Goal: Use online tool/utility: Utilize a website feature to perform a specific function

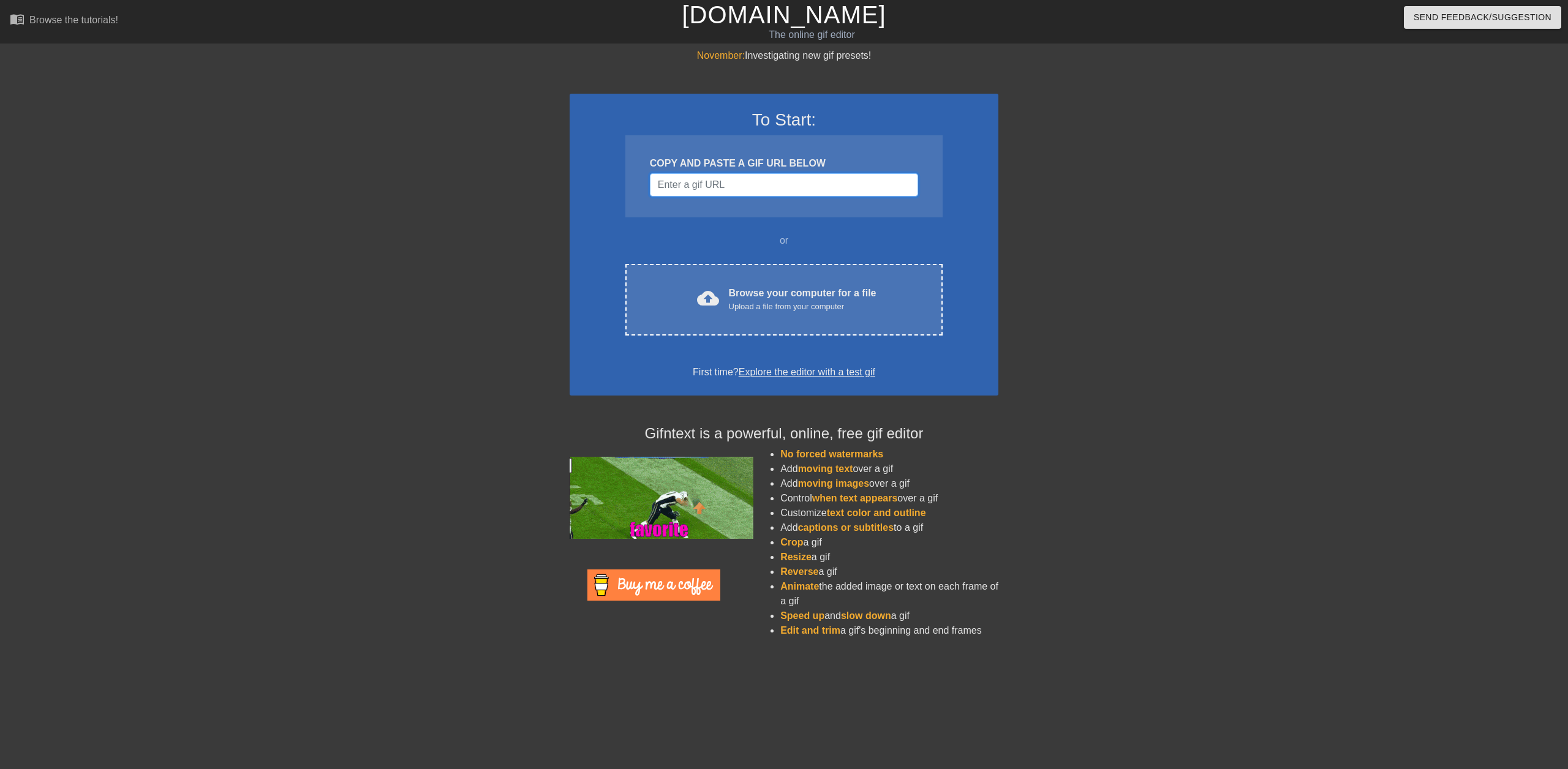
click at [688, 183] on input "Username" at bounding box center [784, 185] width 268 height 23
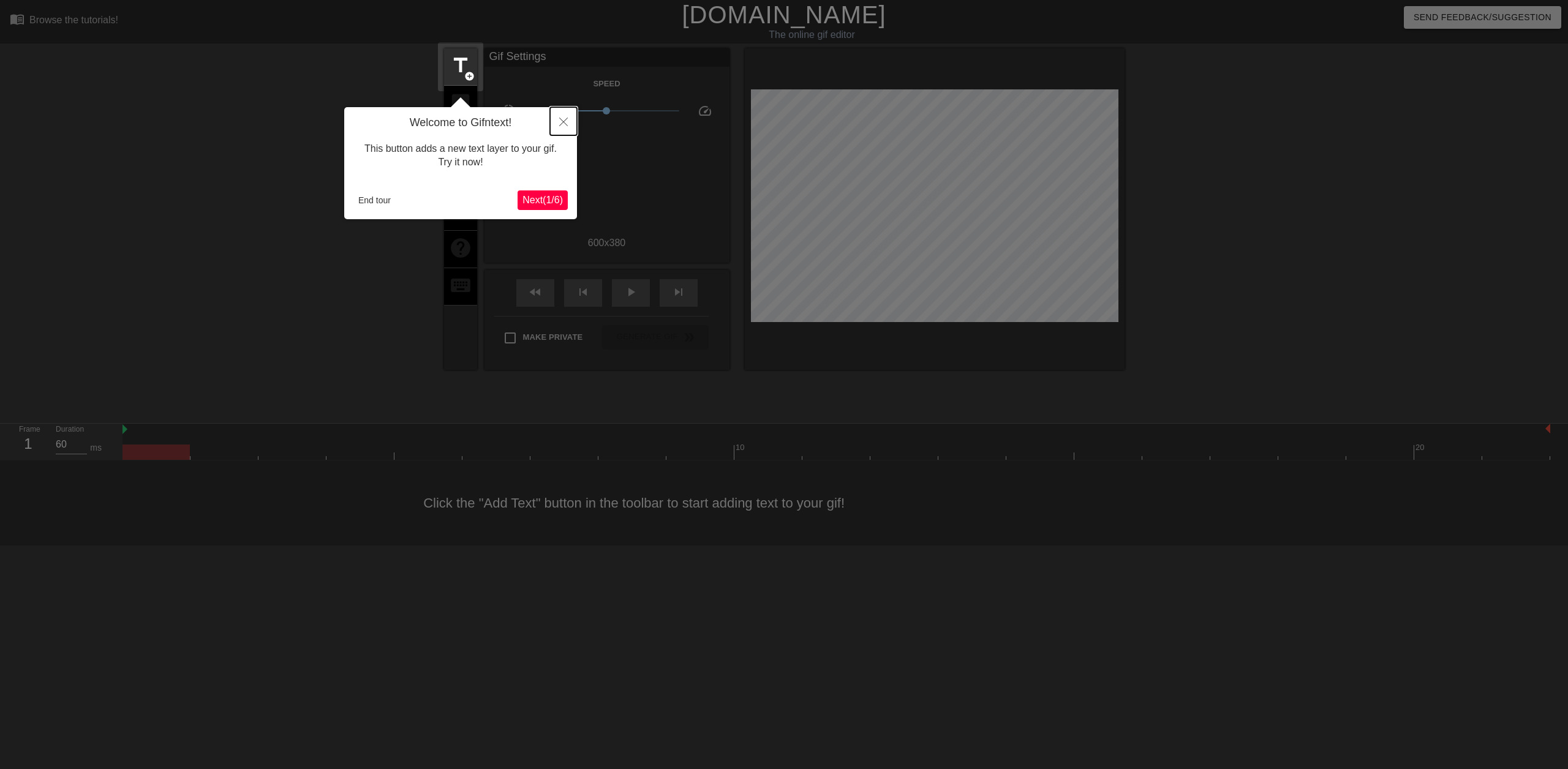
click at [564, 119] on icon "Close" at bounding box center [563, 121] width 8 height 8
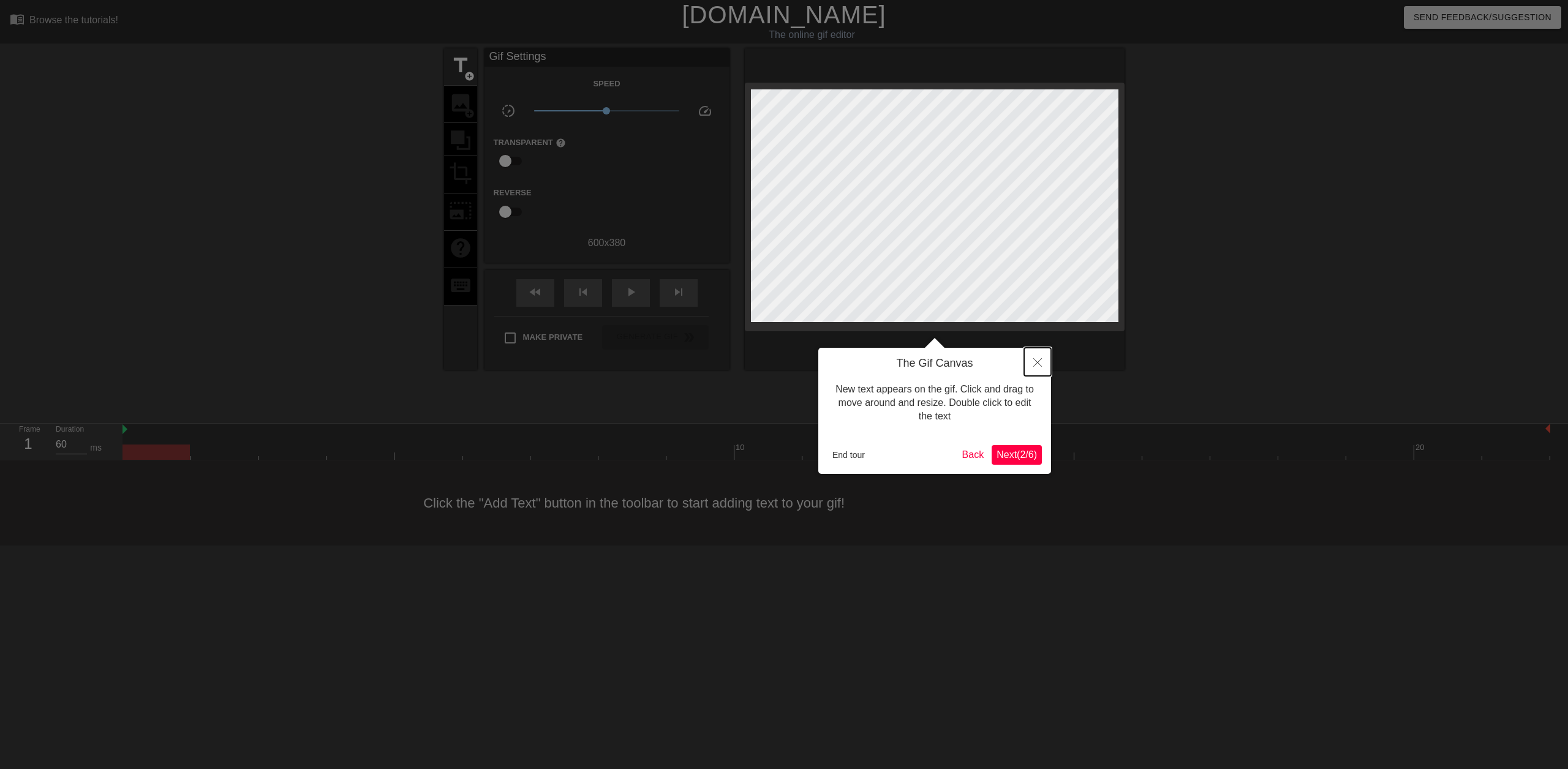
click at [1041, 358] on button "Close" at bounding box center [1038, 362] width 27 height 28
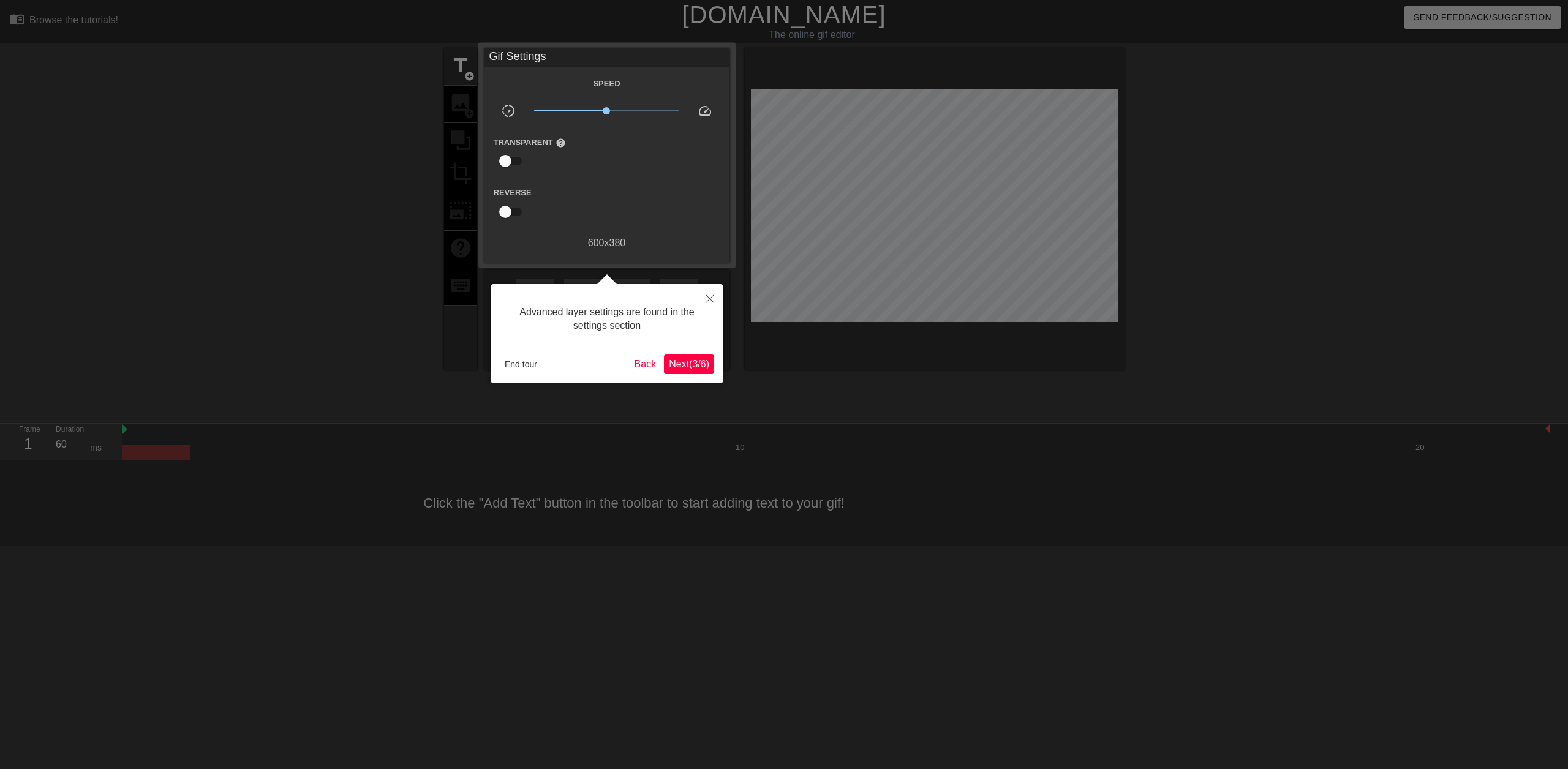
click at [704, 363] on span "Next ( 3 / 6 )" at bounding box center [689, 364] width 41 height 11
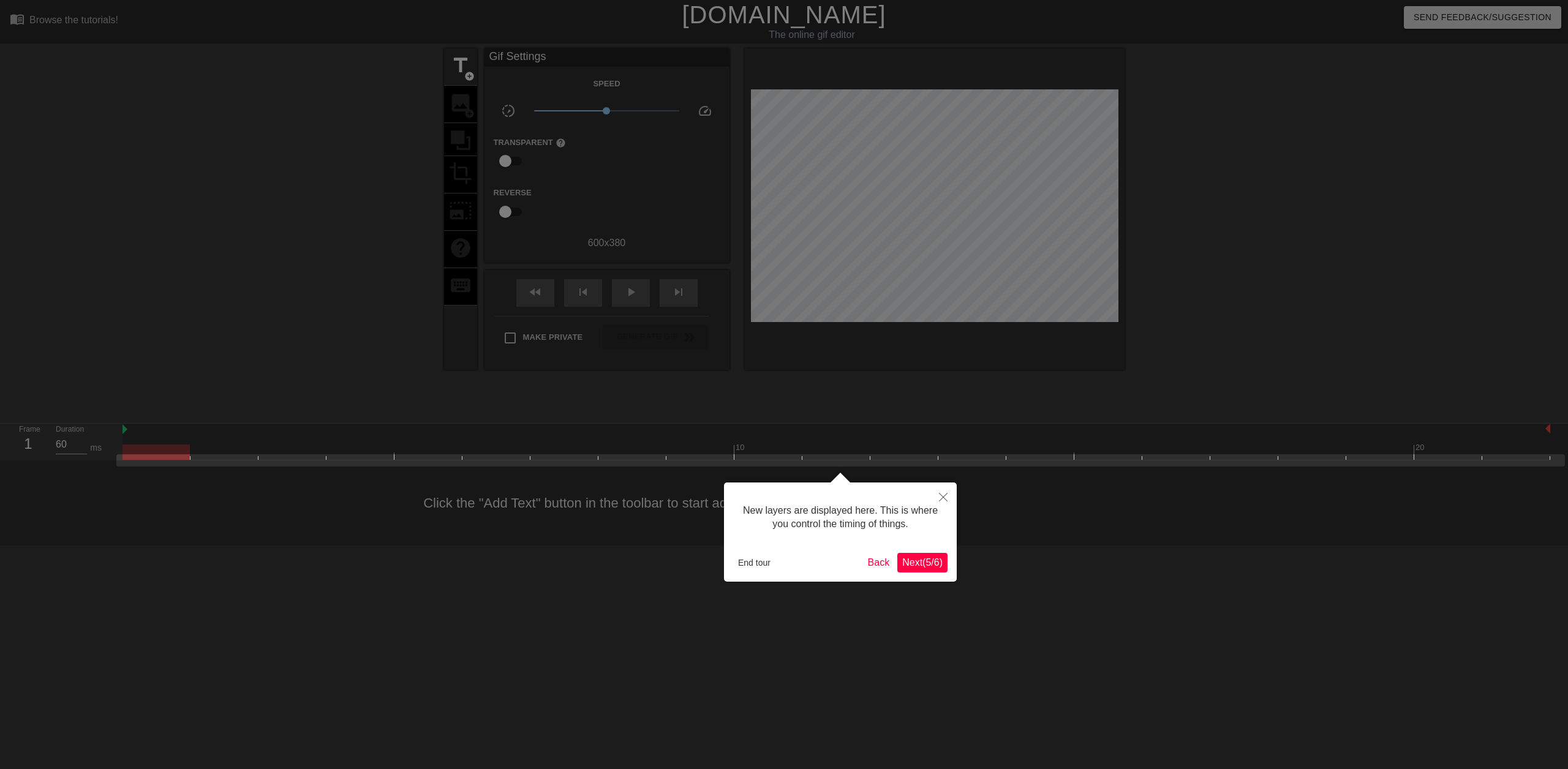
scroll to position [11, 0]
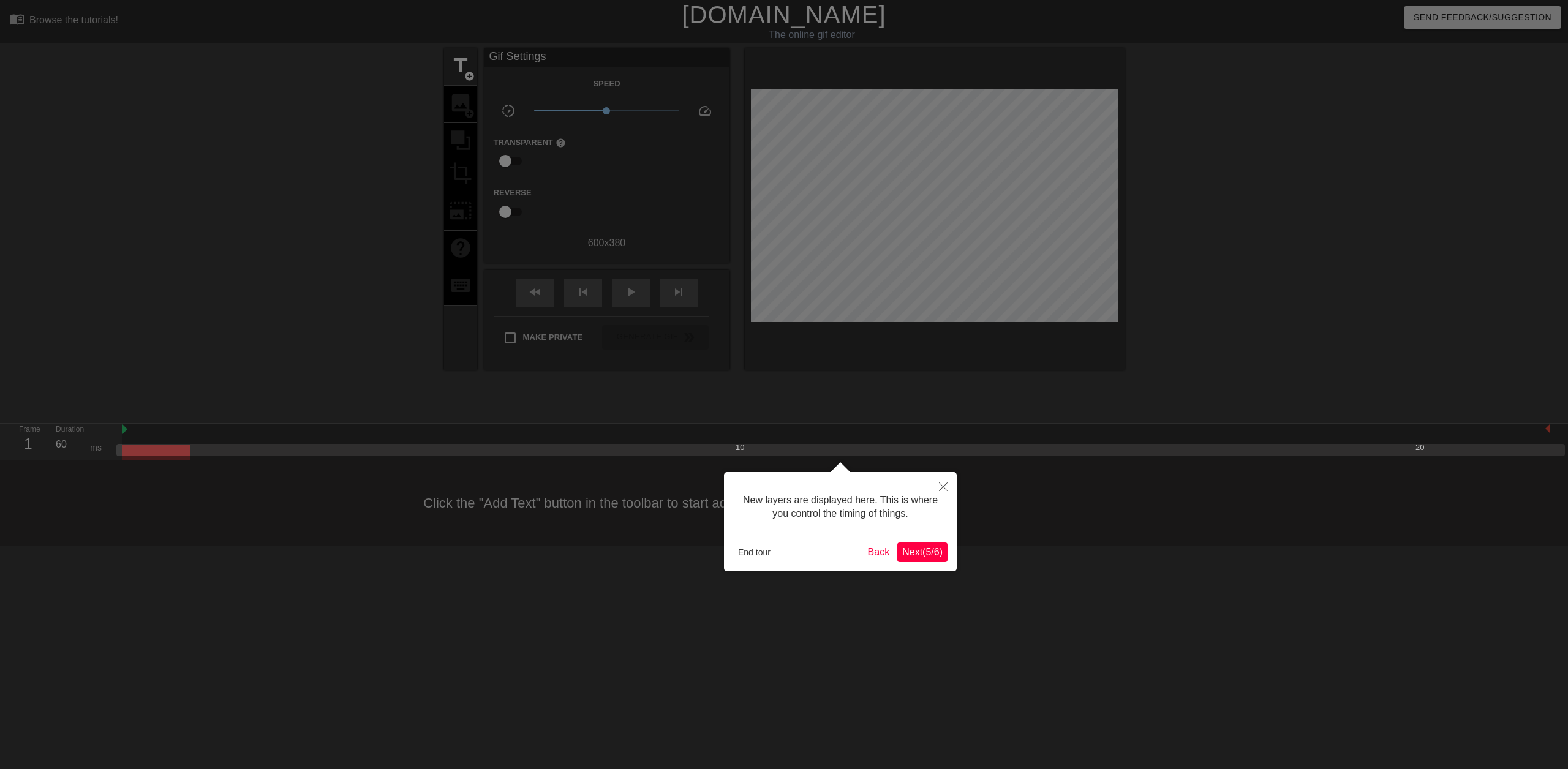
click at [952, 554] on div "New layers are displayed here. This is where you control the timing of things. …" at bounding box center [841, 522] width 233 height 100
click at [943, 556] on button "Next ( 5 / 6 )" at bounding box center [923, 552] width 51 height 20
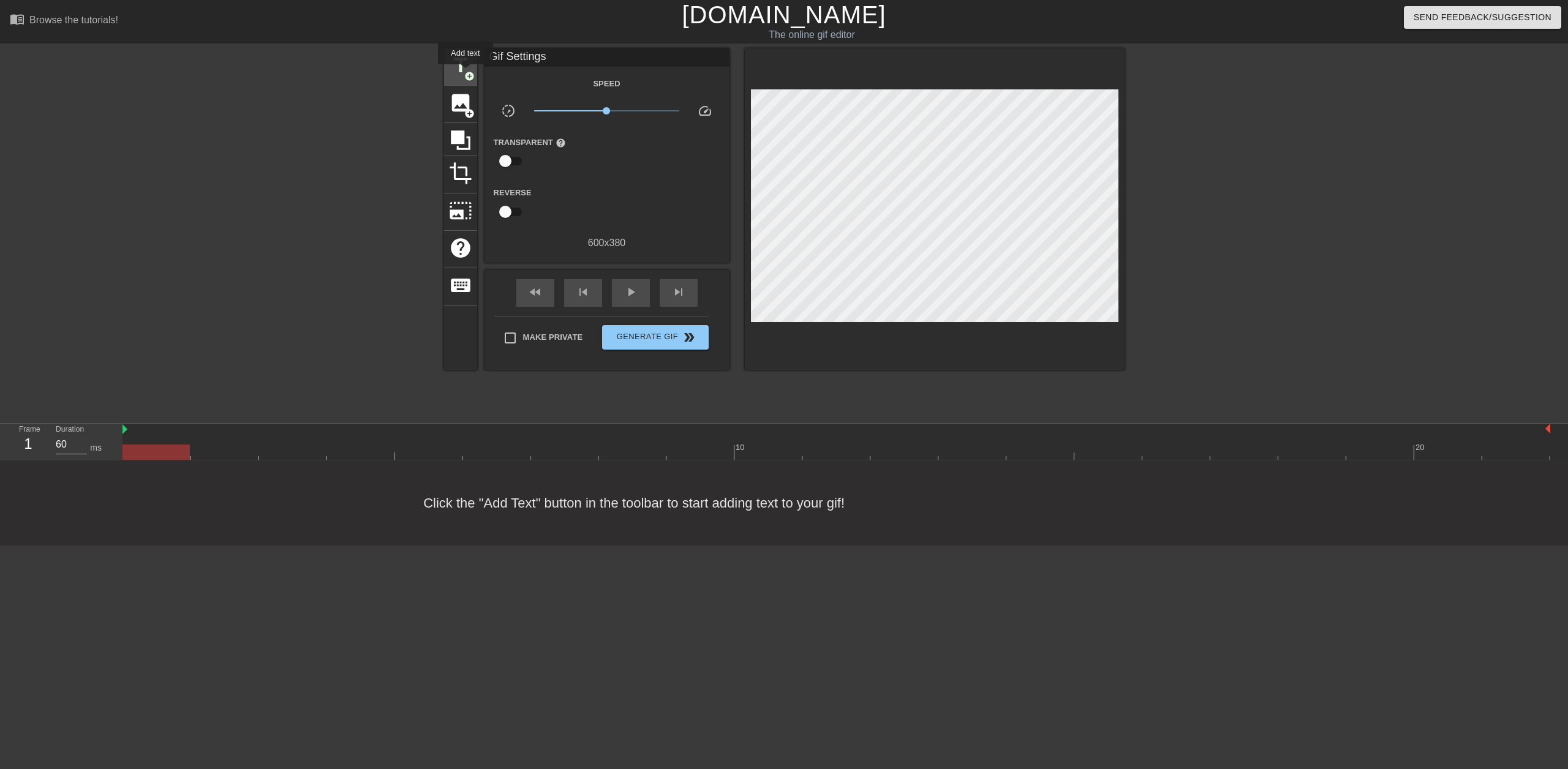
click at [464, 71] on span "add_circle" at bounding box center [470, 77] width 11 height 11
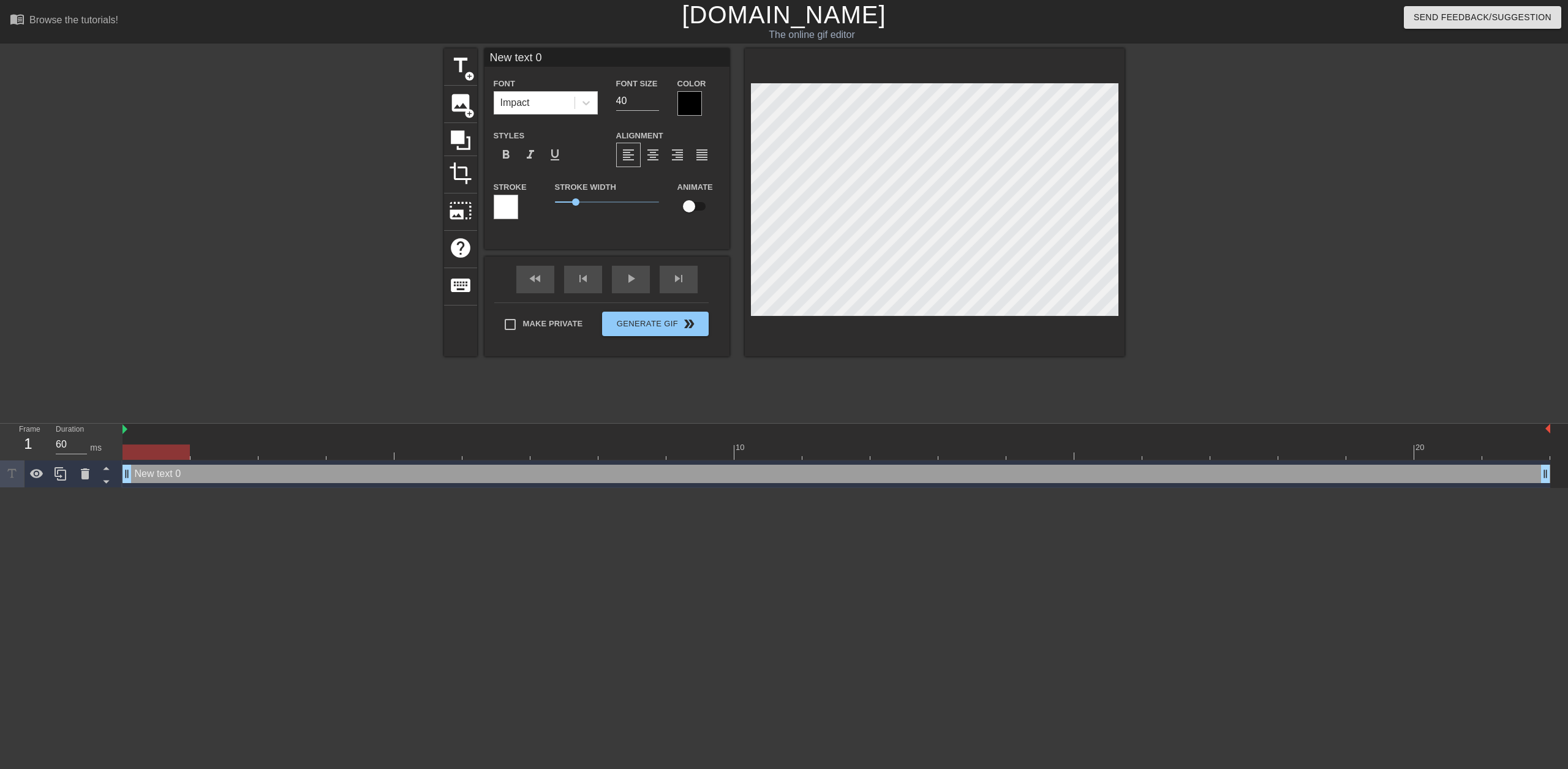
scroll to position [2, 3]
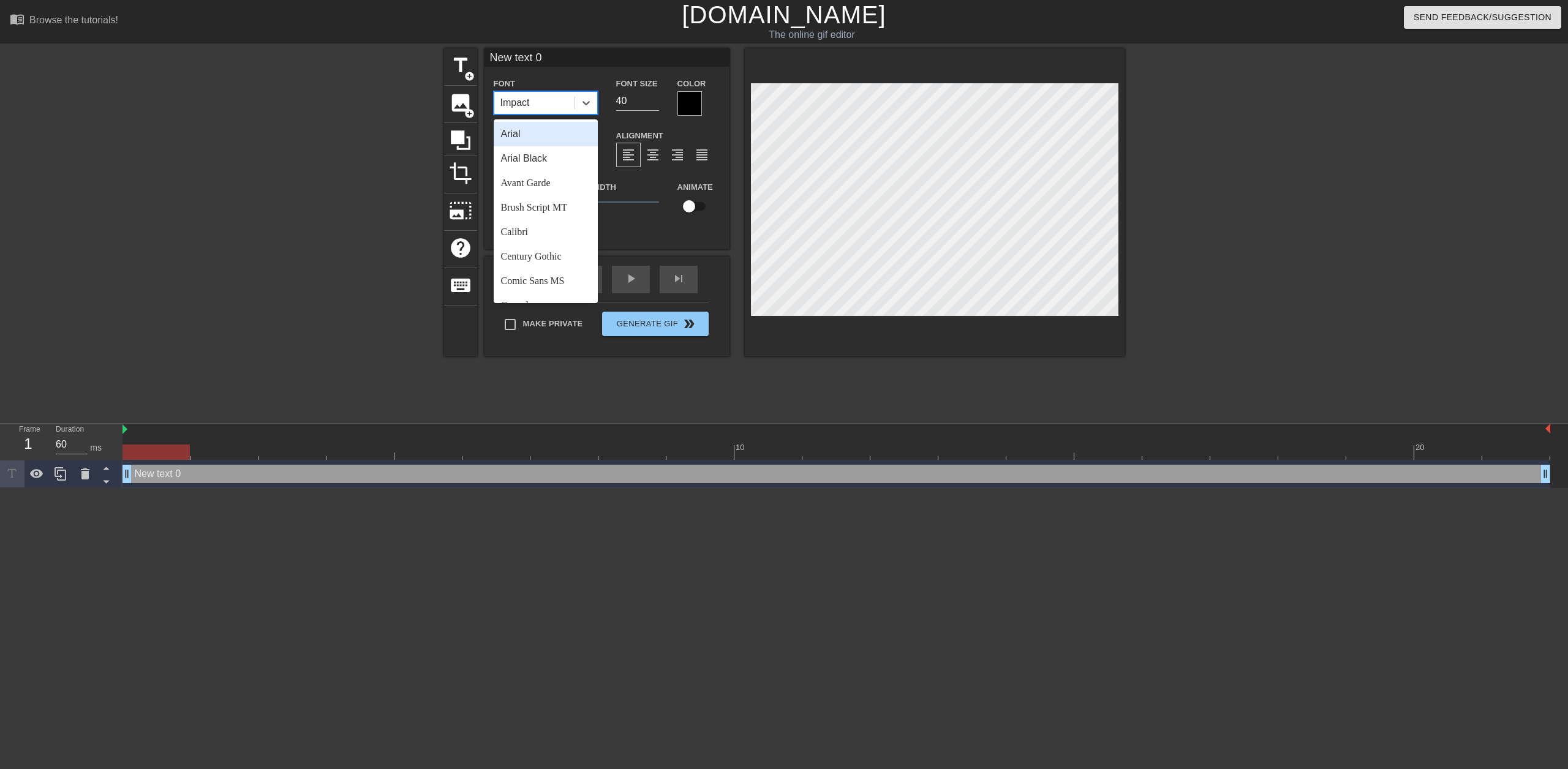
drag, startPoint x: 545, startPoint y: 107, endPoint x: 484, endPoint y: 93, distance: 62.6
click at [484, 93] on div "title add_circle image add_circle crop photo_size_select_large help keyboard Ne…" at bounding box center [785, 202] width 681 height 308
click at [579, 75] on div "New text 0 Font option Arial focused, 1 of 24. 24 results available. Use Up and…" at bounding box center [607, 139] width 245 height 182
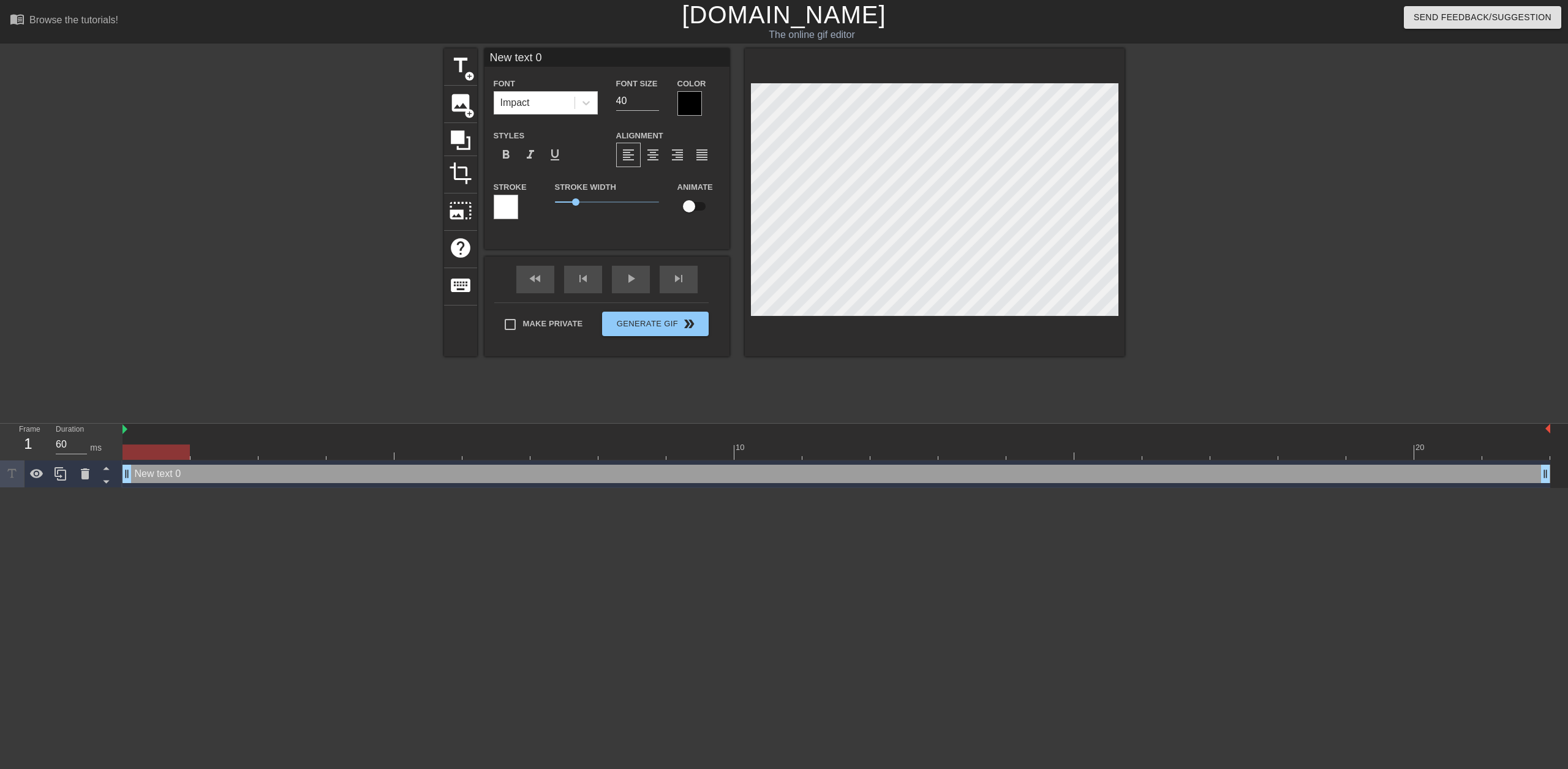
scroll to position [2, 2]
type input "New text"
type textarea "New text"
type input "New text"
type textarea "New text"
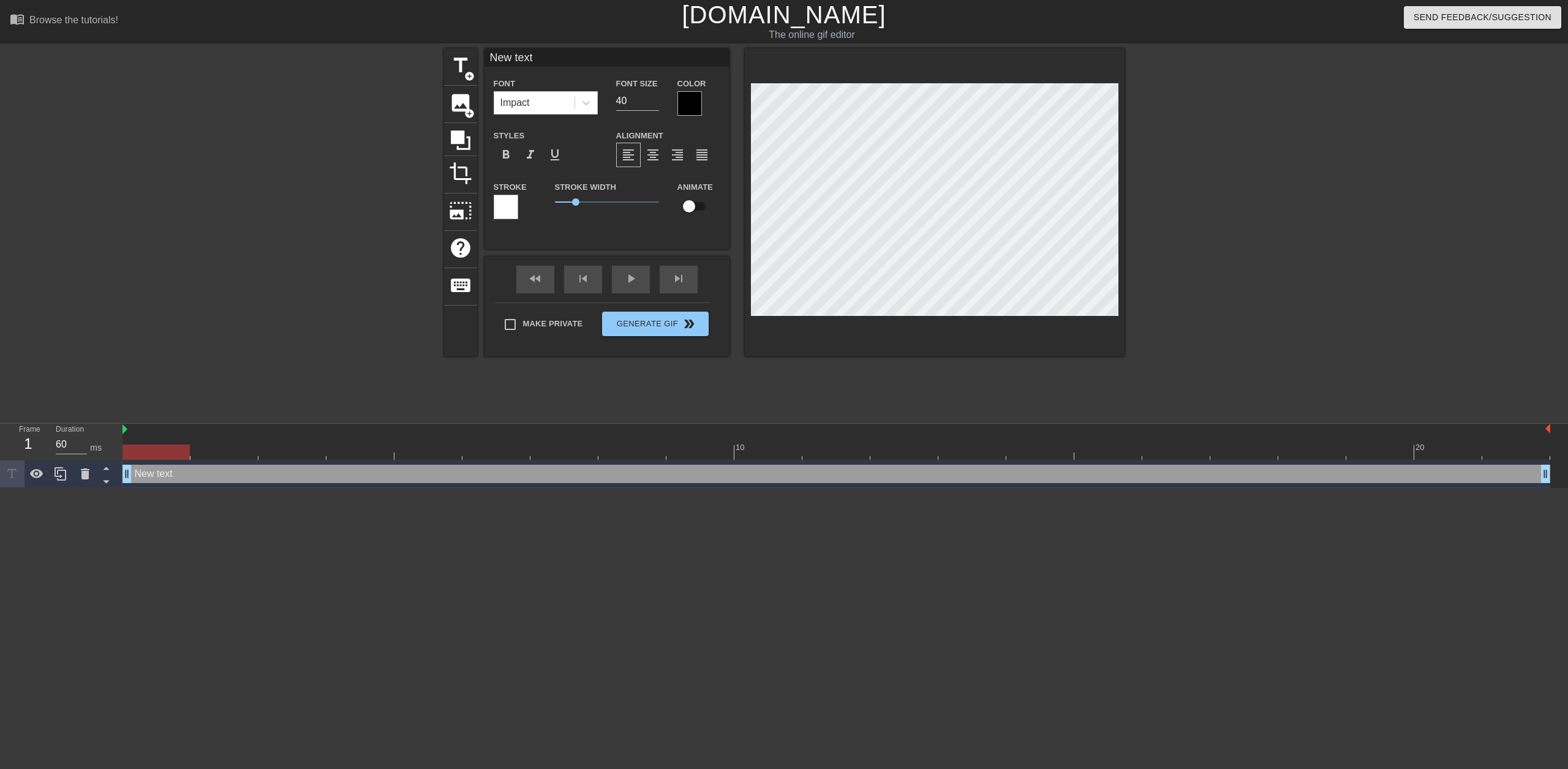
type input "New tex"
type textarea "New tex"
type input "New te"
type textarea "New te"
type input "New t"
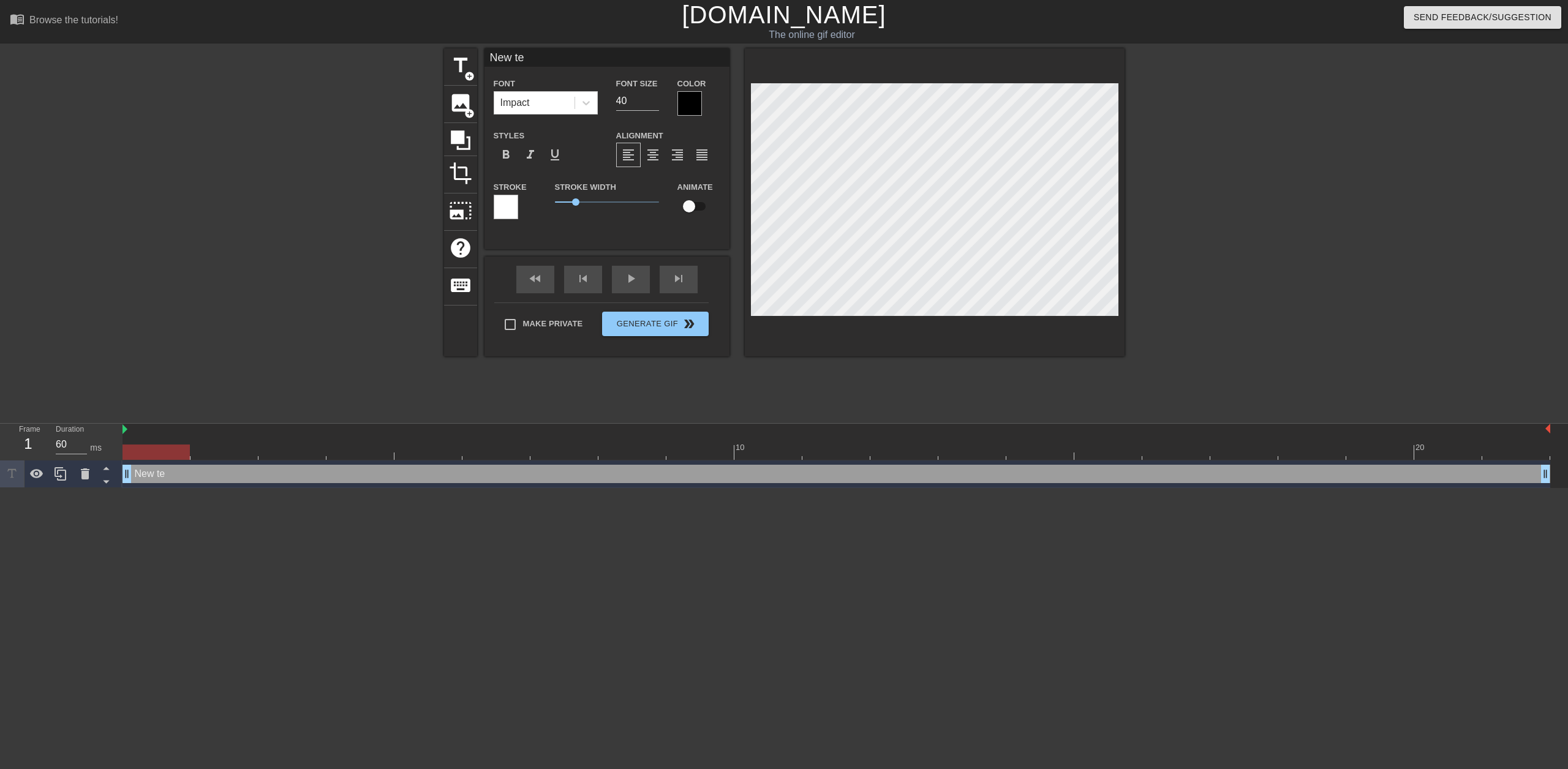
type textarea "New t"
type input "New"
type textarea "New"
type input "New"
type textarea "New"
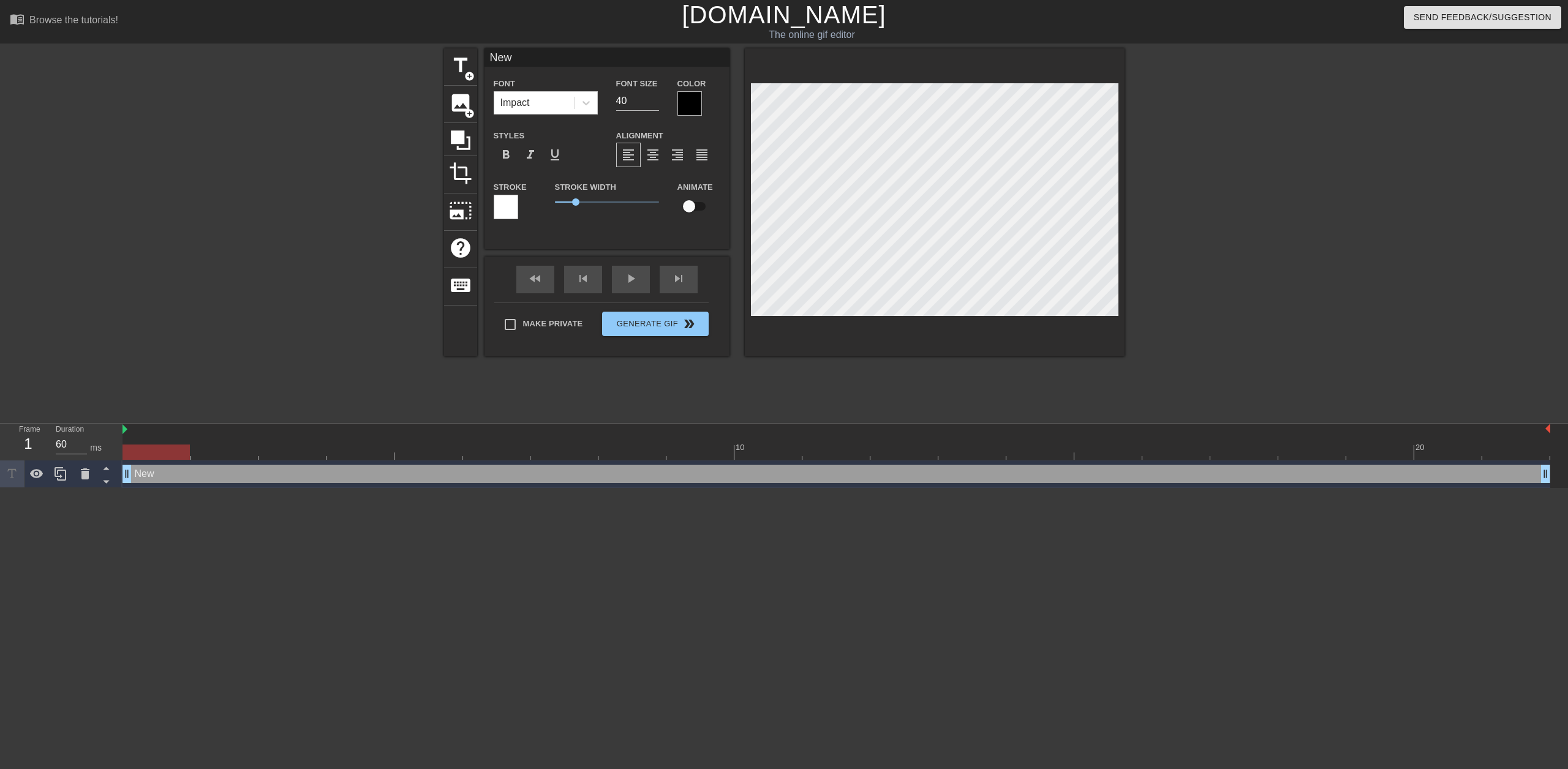
type input "Ne"
type textarea "Ne"
type input "N"
type textarea "N"
type input "A"
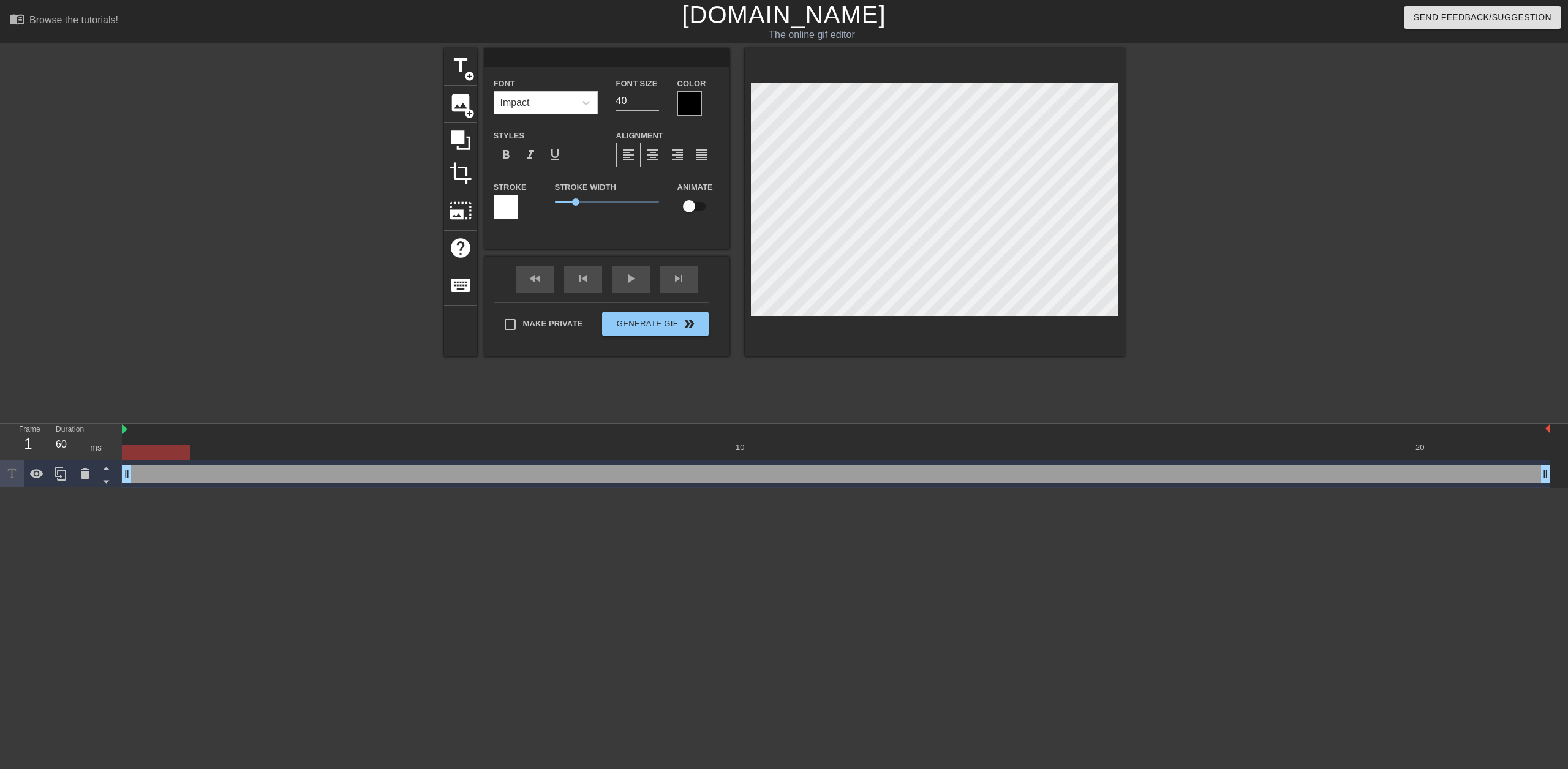
type textarea "A"
type input "Au"
type textarea "Au"
type input "Aus"
type textarea "Aus"
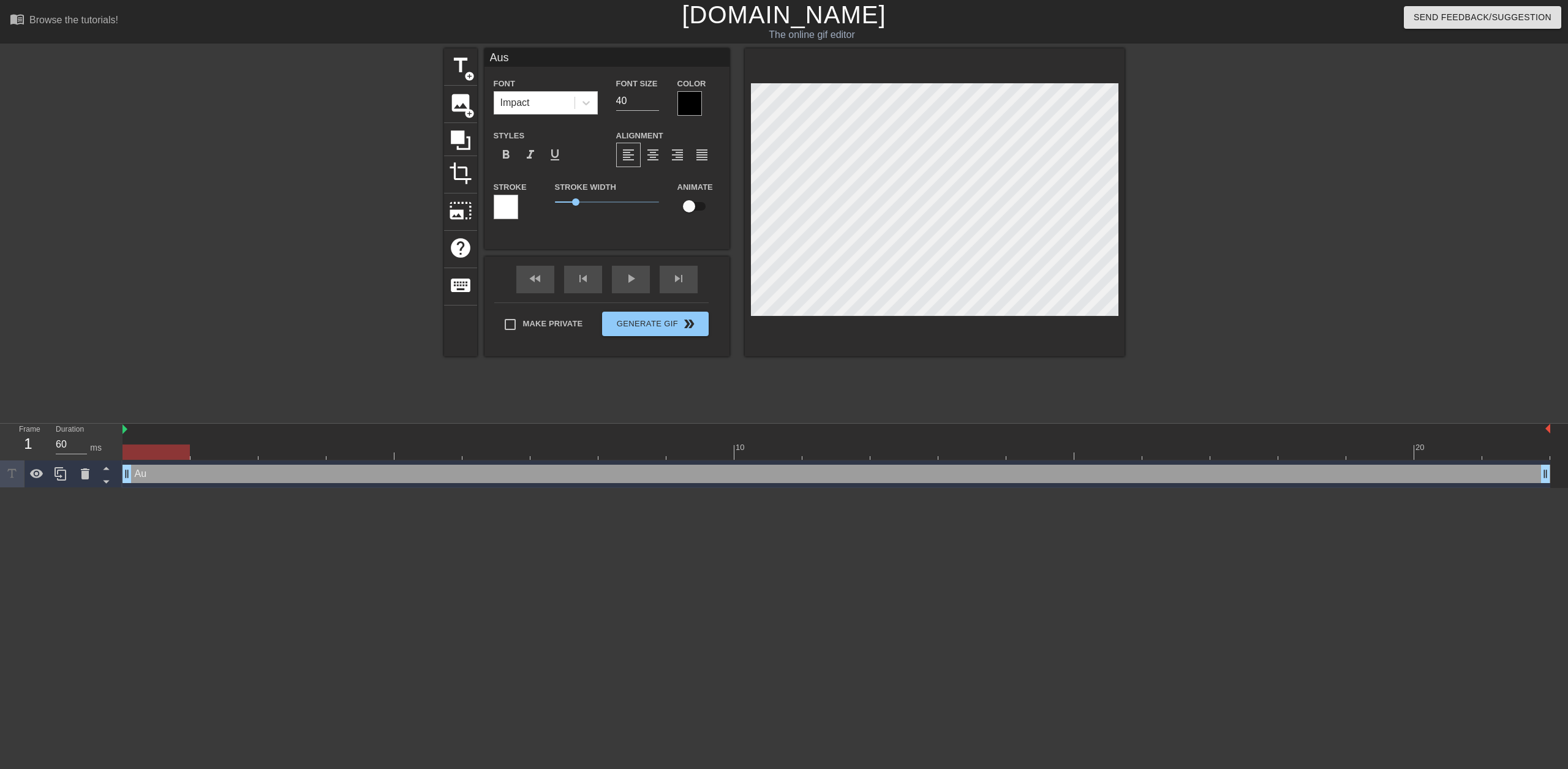
type input "Aust"
type textarea "Aust"
type input "Austi"
type textarea "Austi"
type input "Austin"
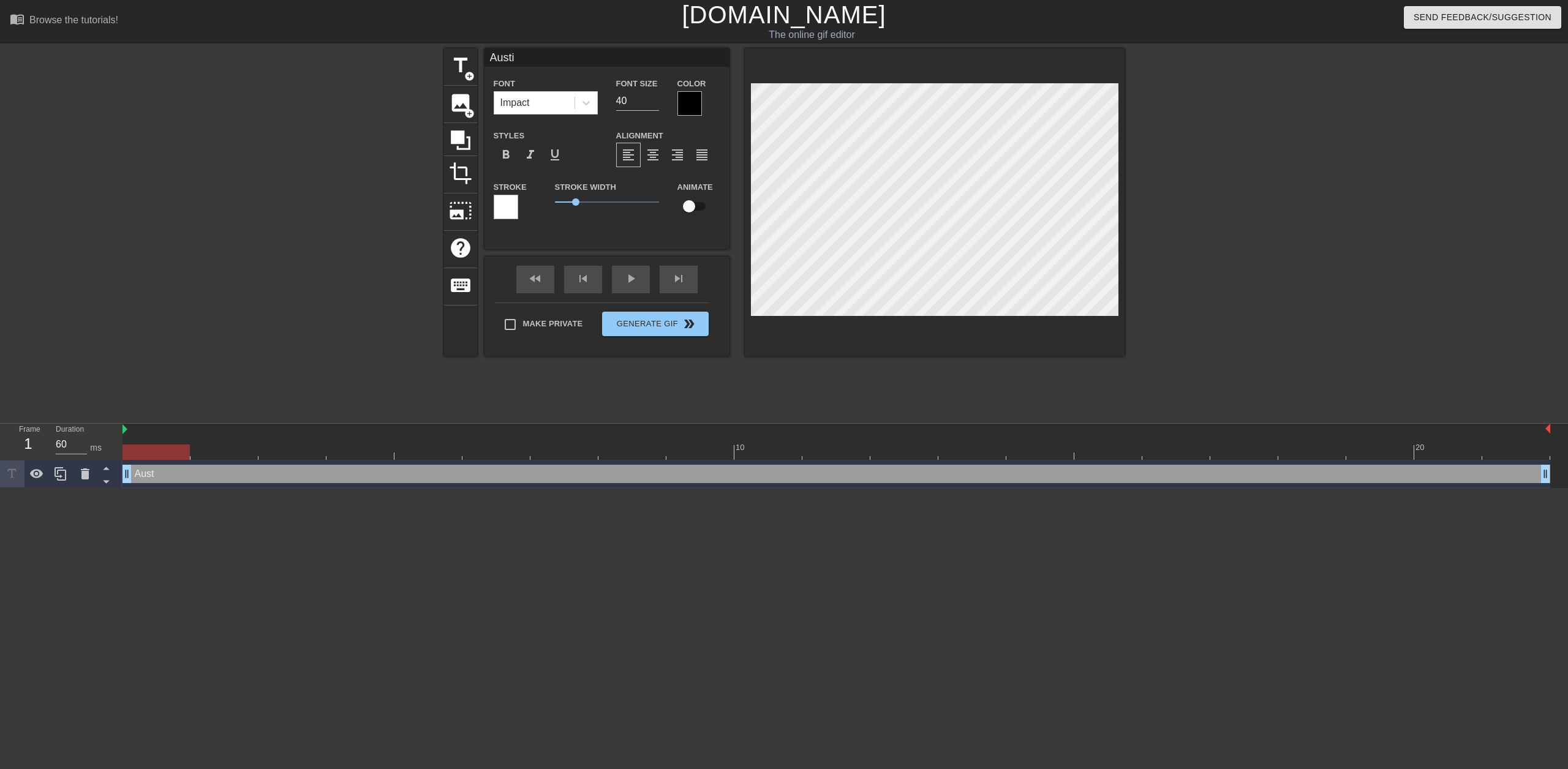
type textarea "Austin"
type input "Austin"
type textarea "Austin"
type input "[PERSON_NAME]"
type textarea "[PERSON_NAME]"
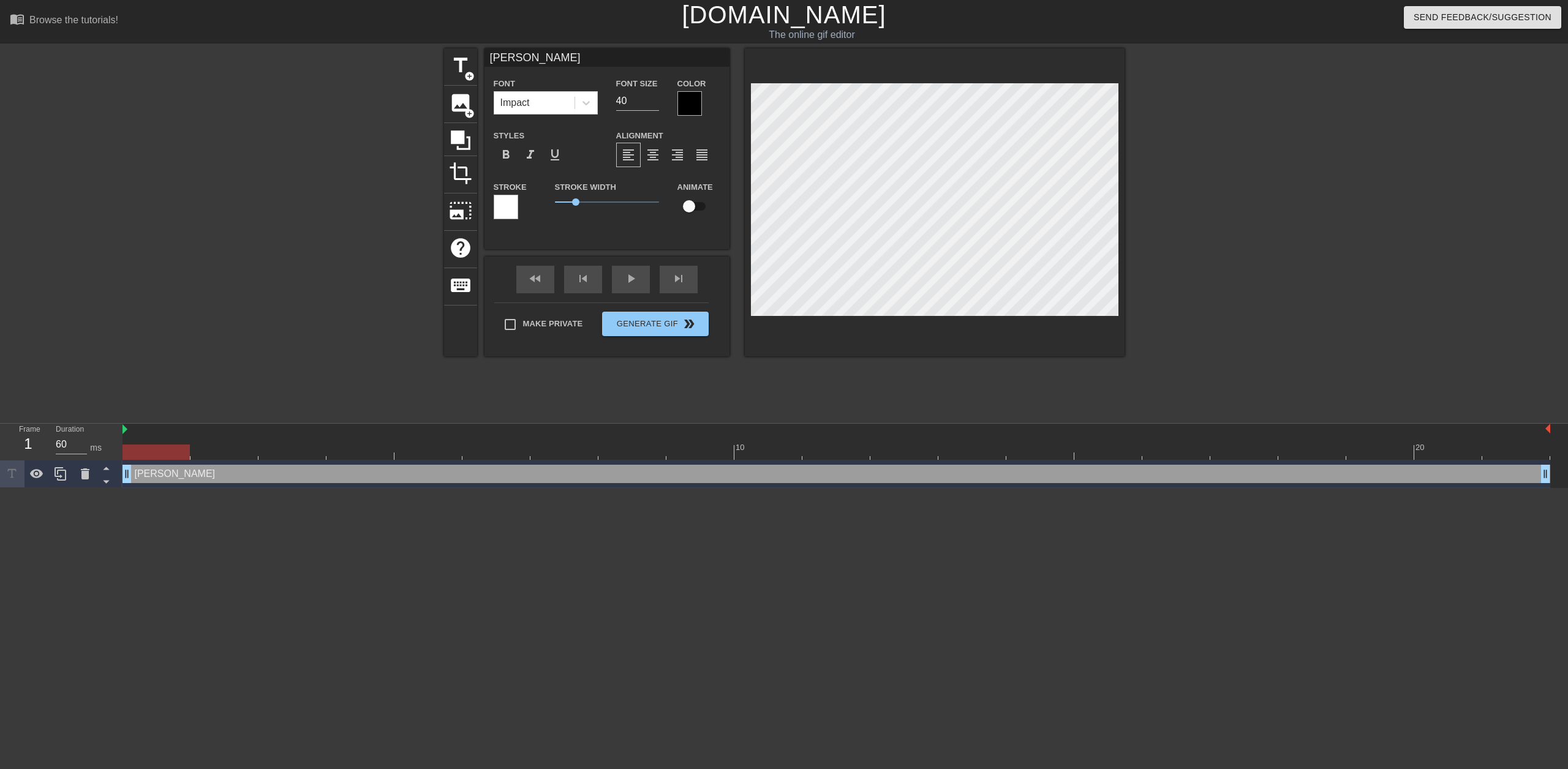
type input "Austin it"
type textarea "Austin it"
type input "Austin its"
type textarea "Austin its"
type input "Austin its"
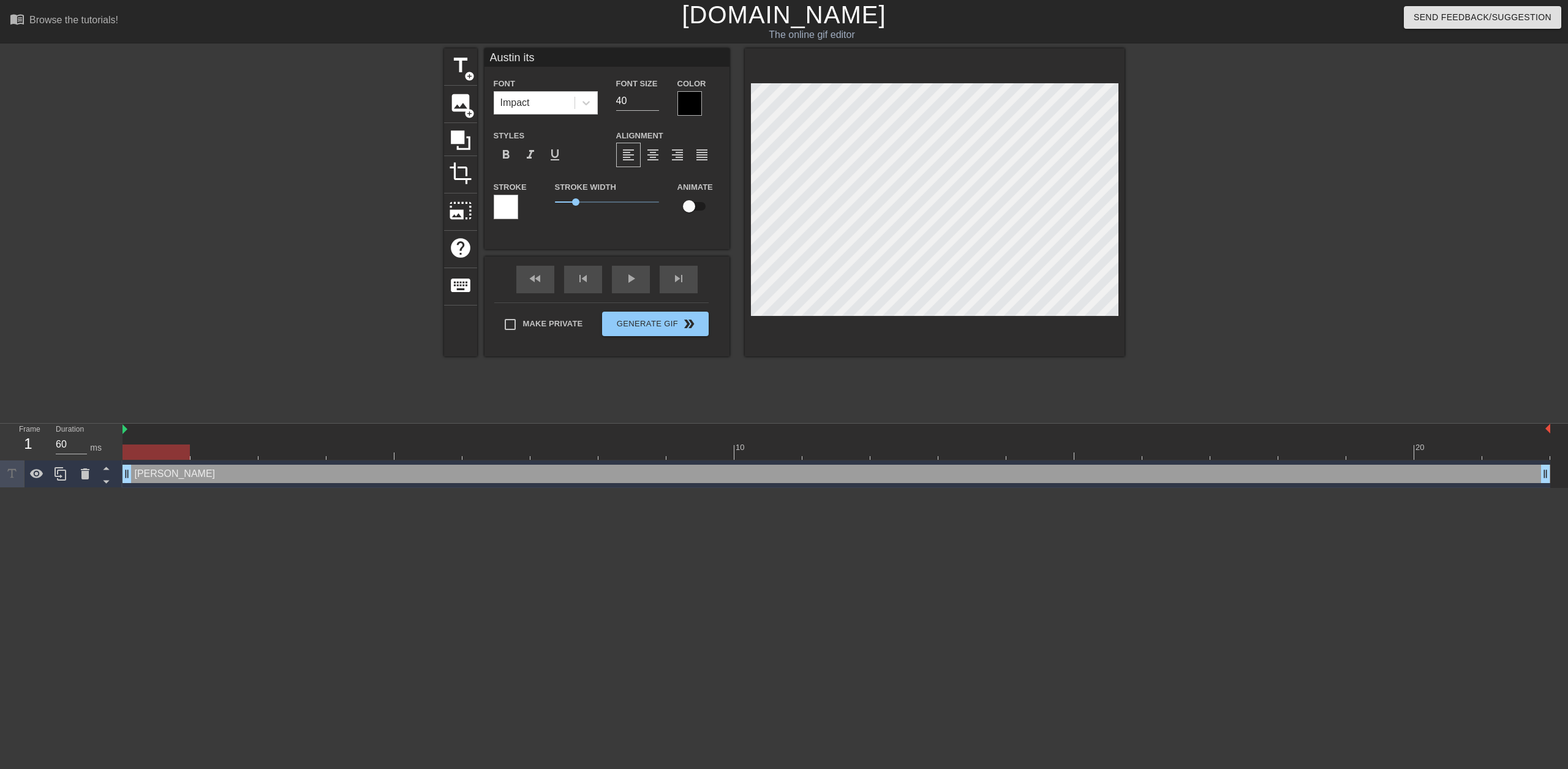
type textarea "Austin its"
type input "Austin its s"
type textarea "Austin its s"
type input "Austin its so"
type textarea "Austin its so"
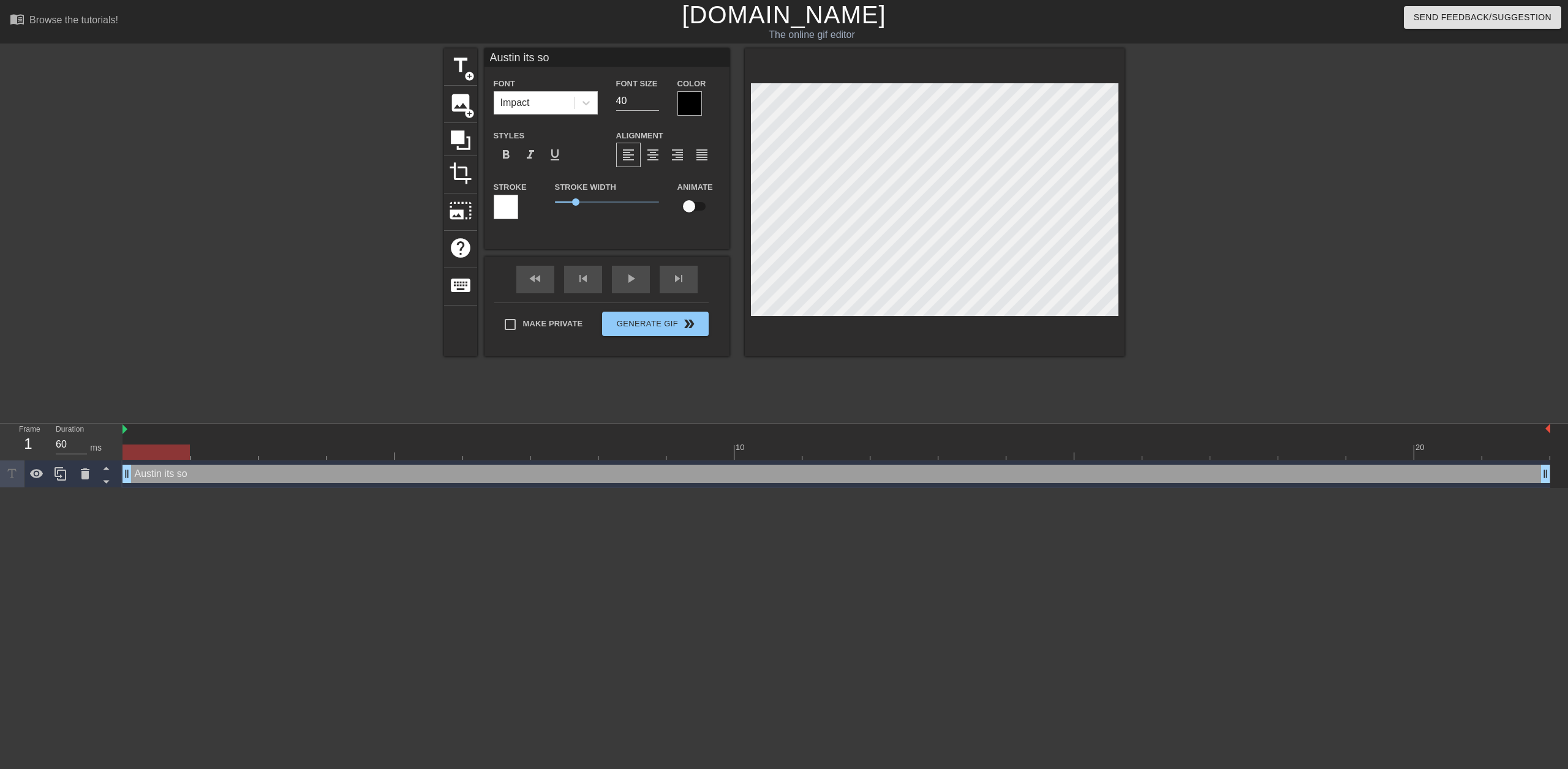
type input "Austin its so"
type textarea "Austin its so"
type input "Austin its so d"
type textarea "Austin its so d"
type input "Austin its so de"
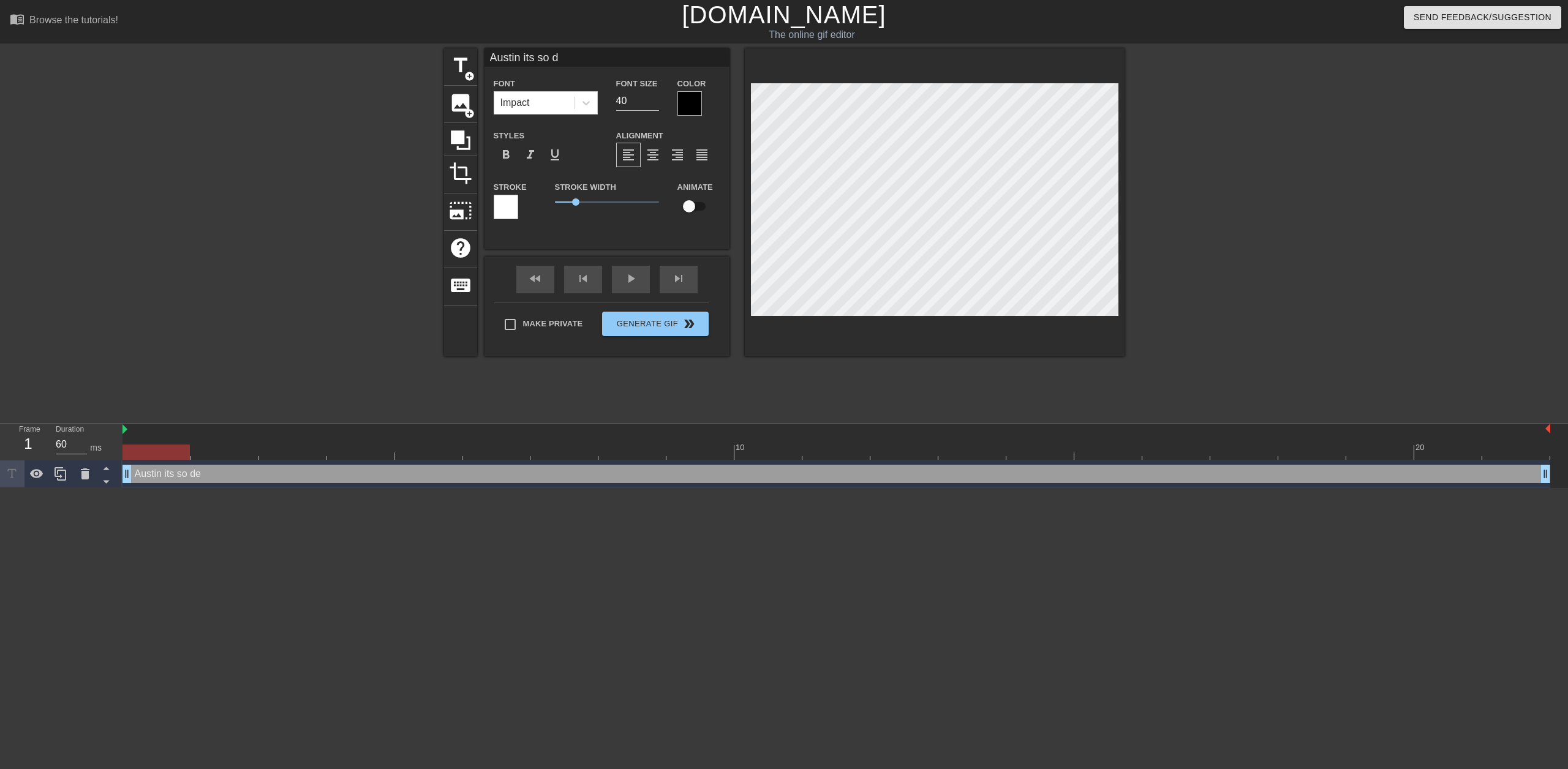
type textarea "Austin its so de"
type input "Austin its so dee"
type textarea "Austin its so dee"
type input "Austin its so deep"
type textarea "Austin its so deep"
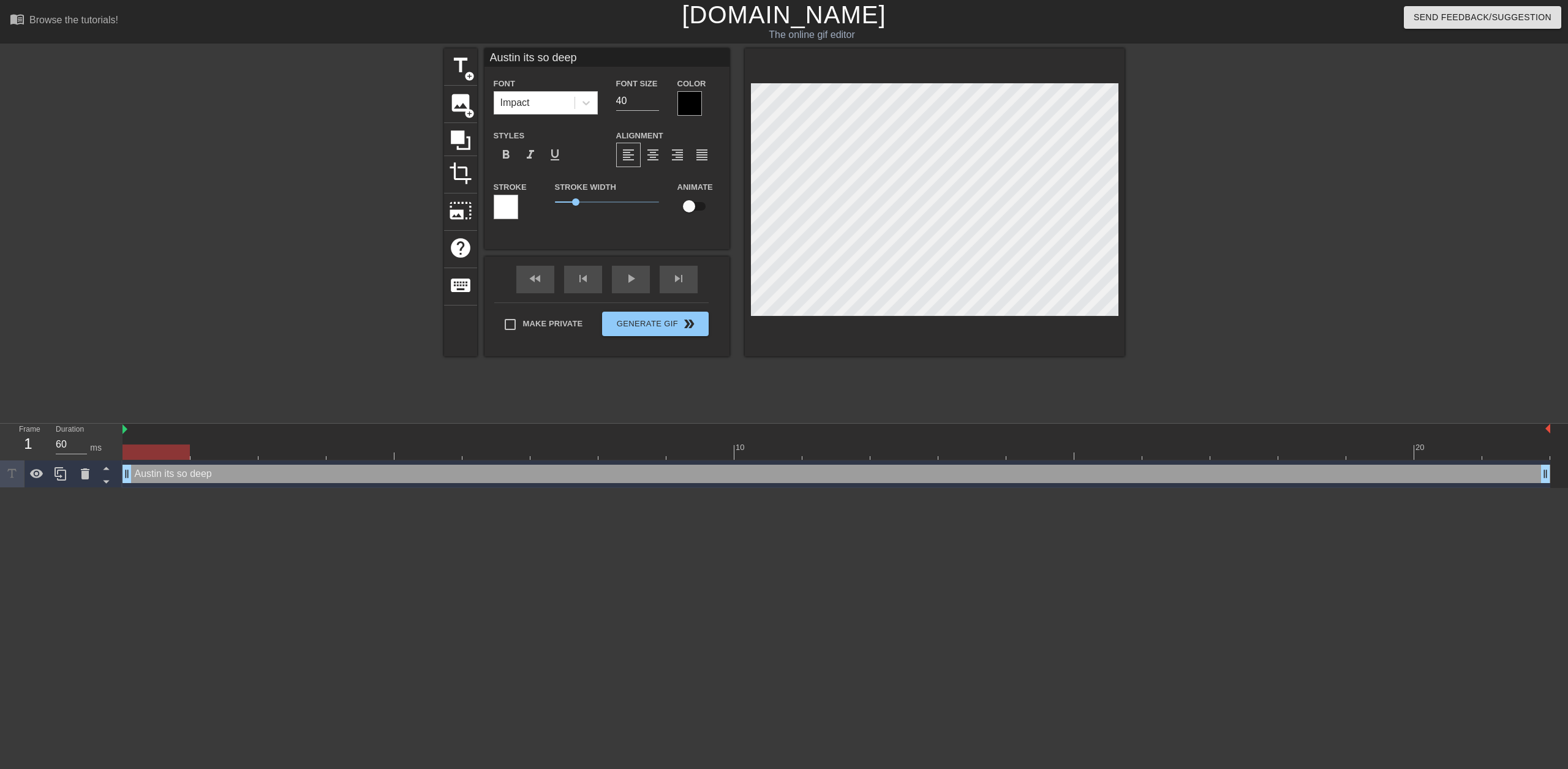
type input "Austin its so deep"
type textarea "Austin its so deep"
type input "Austin its so deep d"
type textarea "Austin its so deep d"
type input "Austin its so deep da"
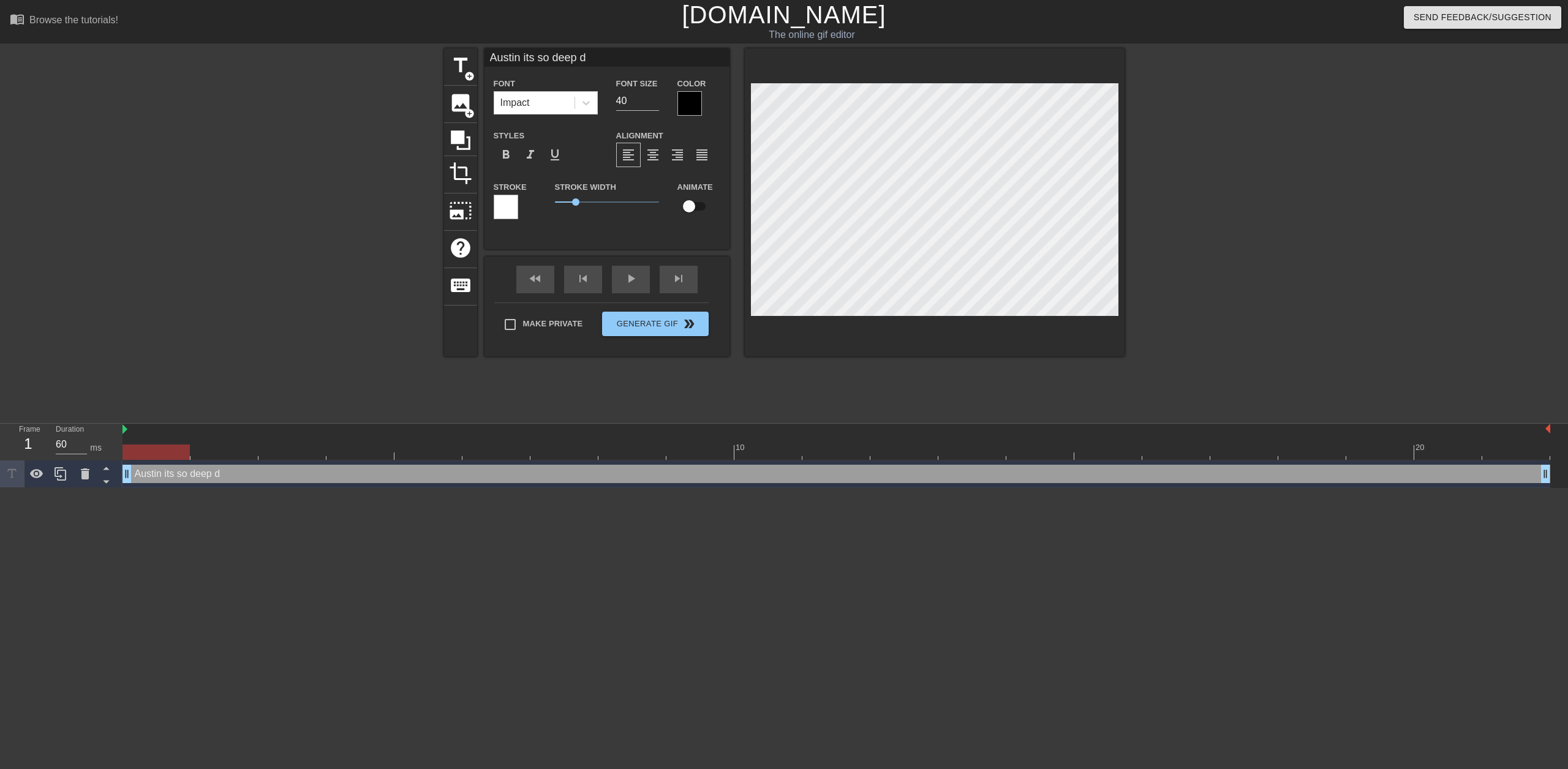
type textarea "Austin its so deep da"
type input "Austin its so deep dad"
type textarea "Austin its so deep dad"
type input "Austin its so deep dadd"
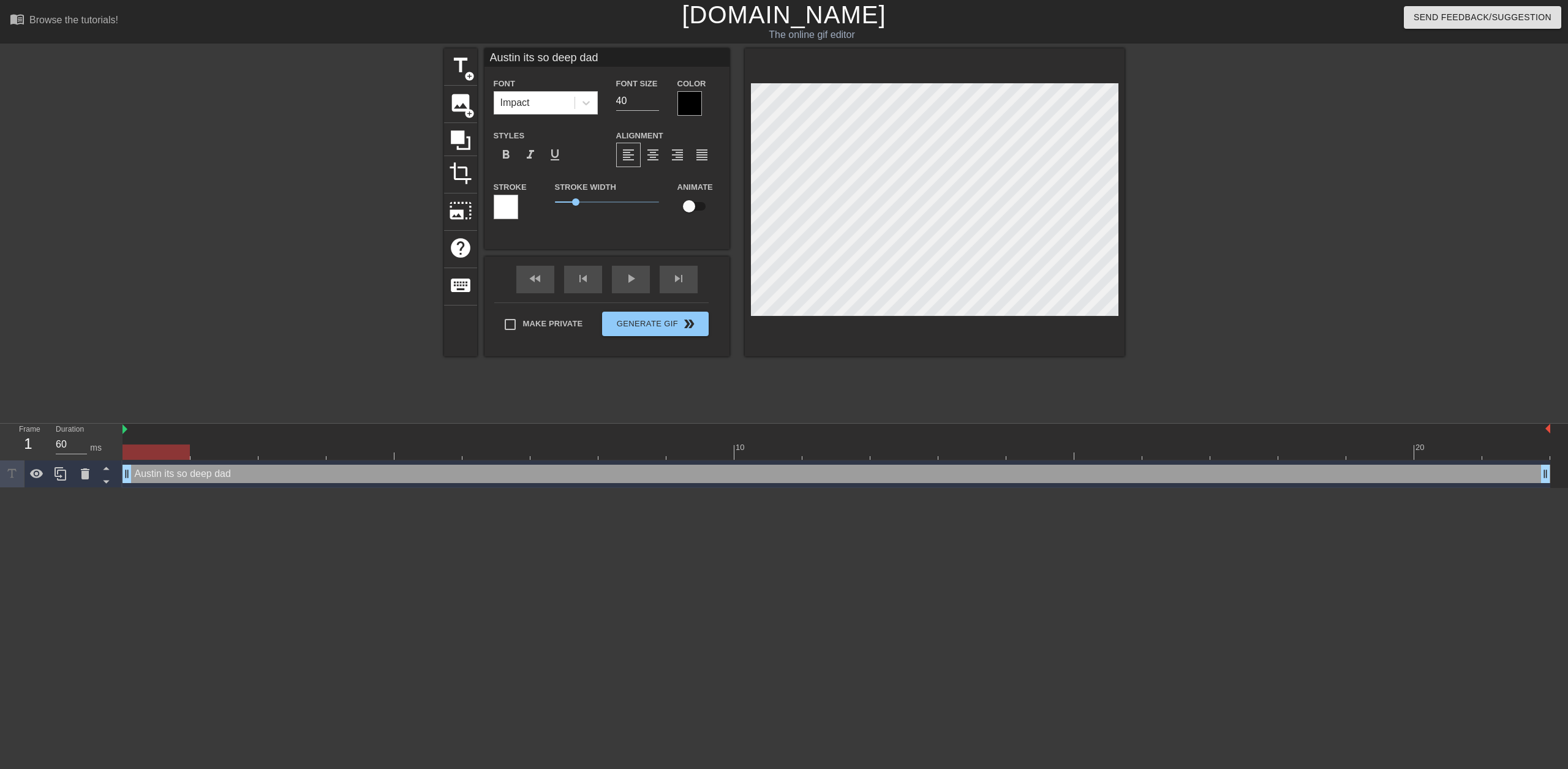
type textarea "Austin its so deep dadd"
type input "Austin its so deep daddy"
type textarea "Austin its so deep daddy"
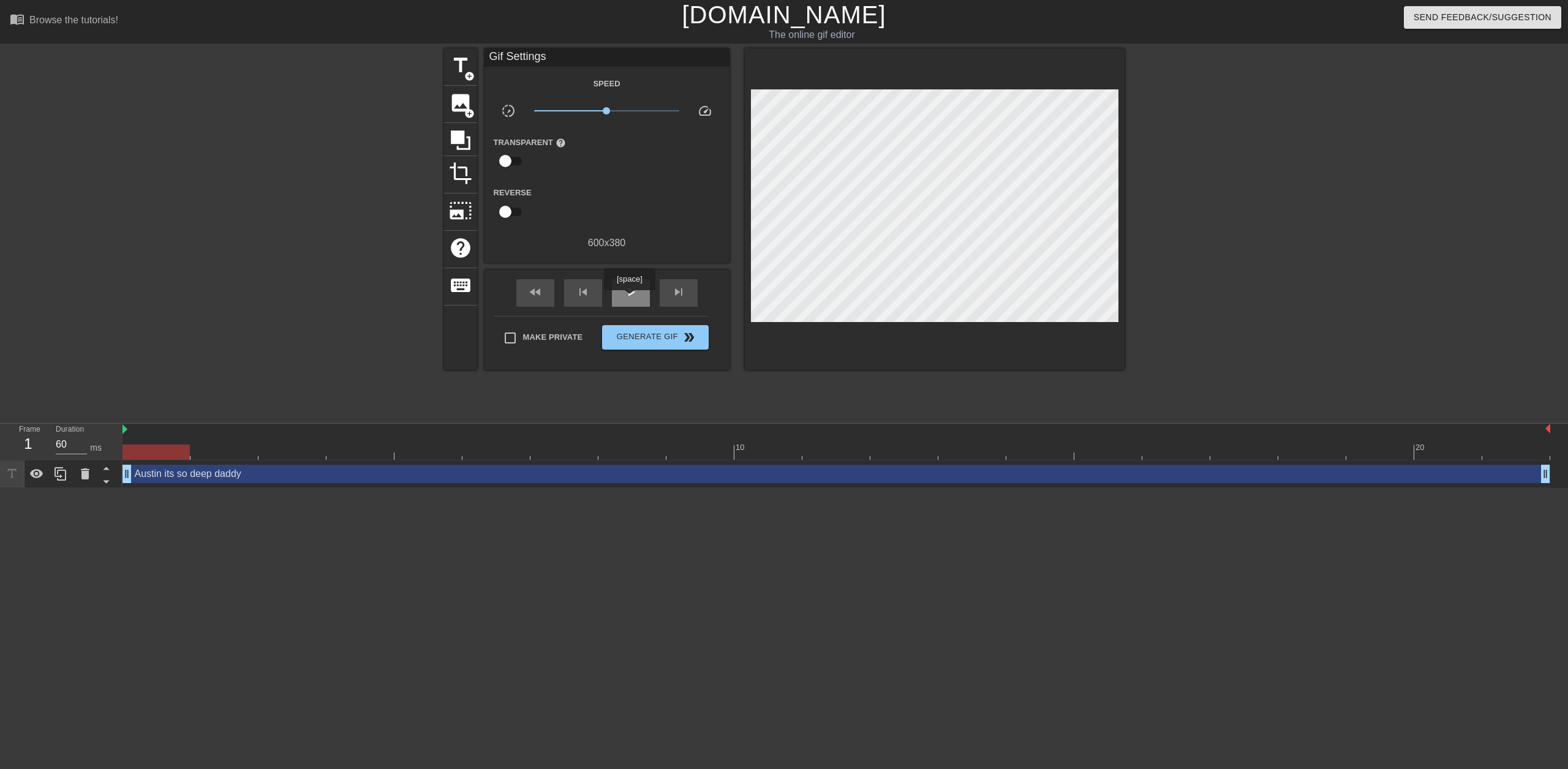
click at [629, 299] on div "play_arrow" at bounding box center [631, 293] width 38 height 28
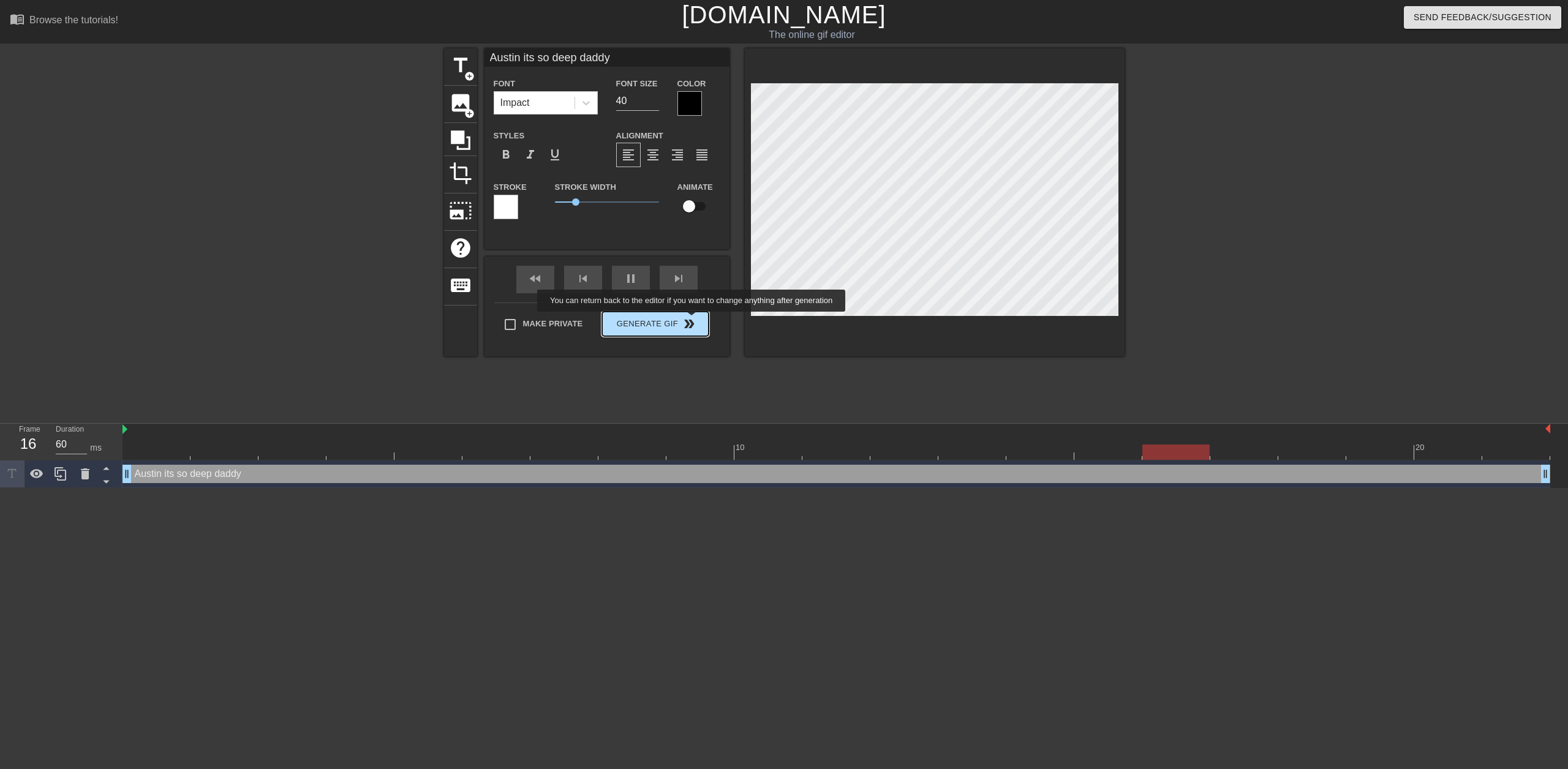
click at [676, 320] on div "Make Private Generate Gif double_arrow" at bounding box center [602, 326] width 215 height 48
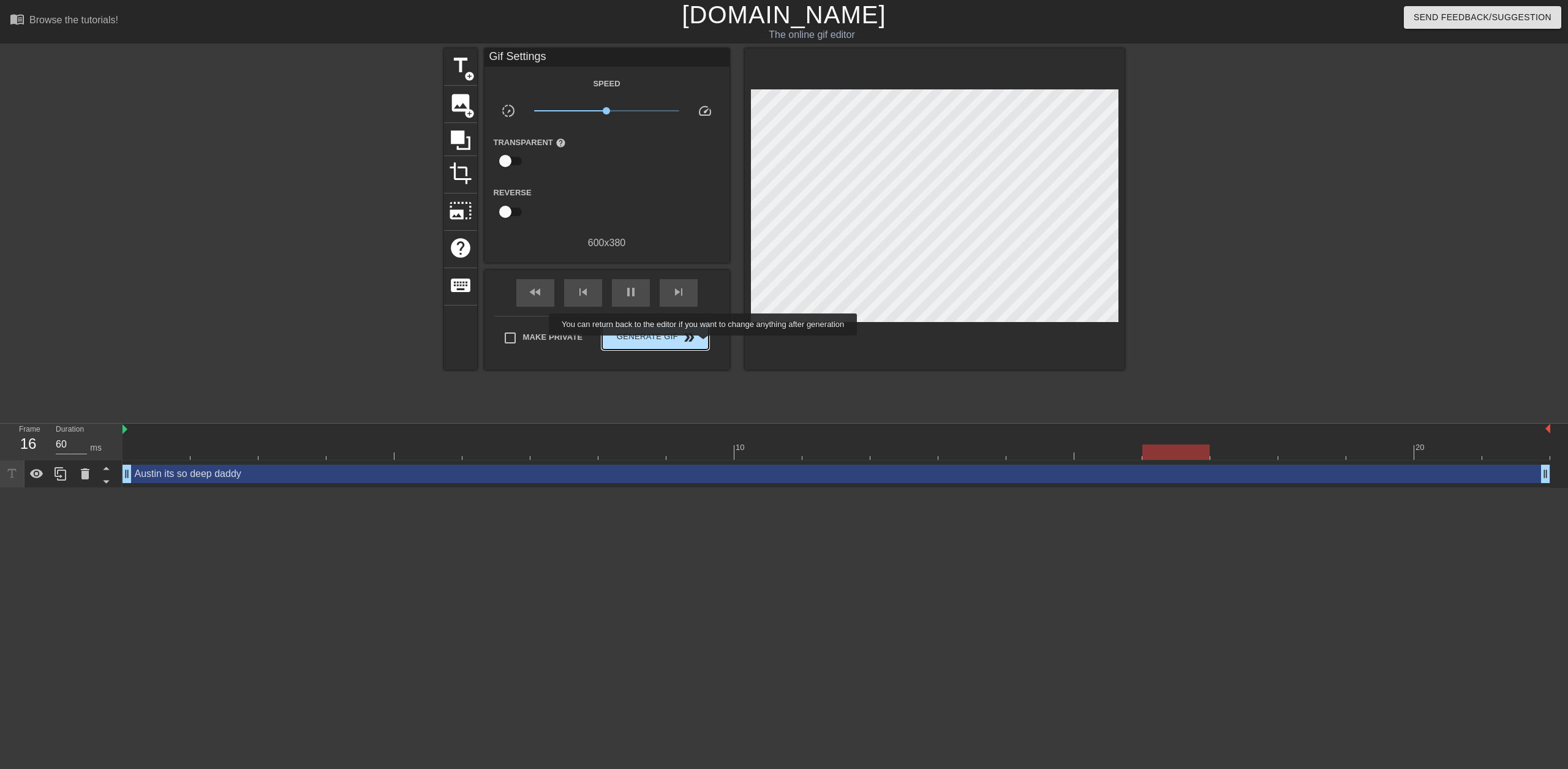
click at [652, 334] on span "Generate Gif double_arrow" at bounding box center [655, 337] width 97 height 15
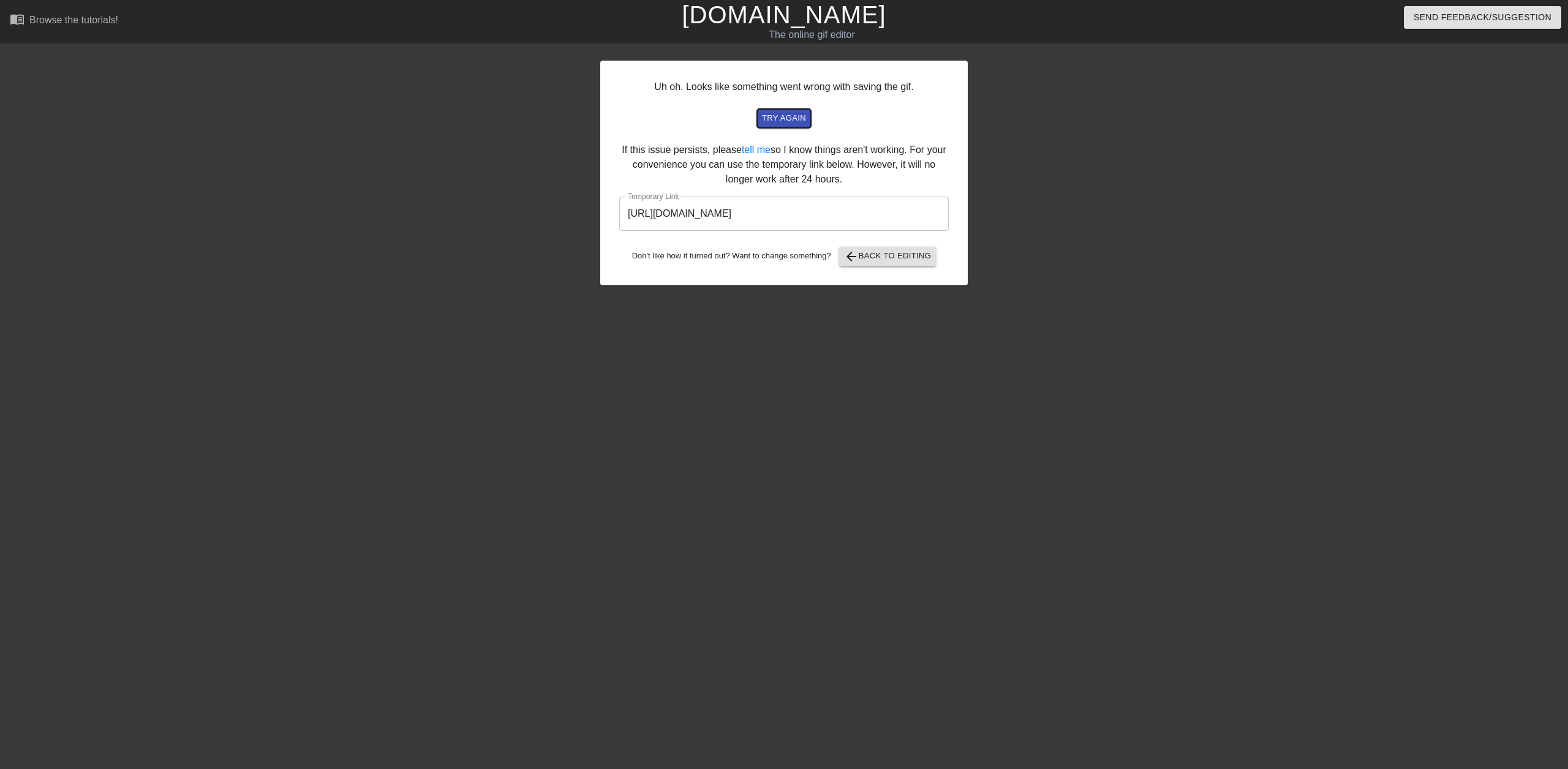
click at [787, 118] on span "try again" at bounding box center [784, 118] width 44 height 14
drag, startPoint x: 912, startPoint y: 211, endPoint x: 497, endPoint y: 220, distance: 415.1
click at [490, 215] on div "Uh oh. Looks like something went wrong with saving the gif. try again If this i…" at bounding box center [784, 232] width 1568 height 368
